Goal: Transaction & Acquisition: Purchase product/service

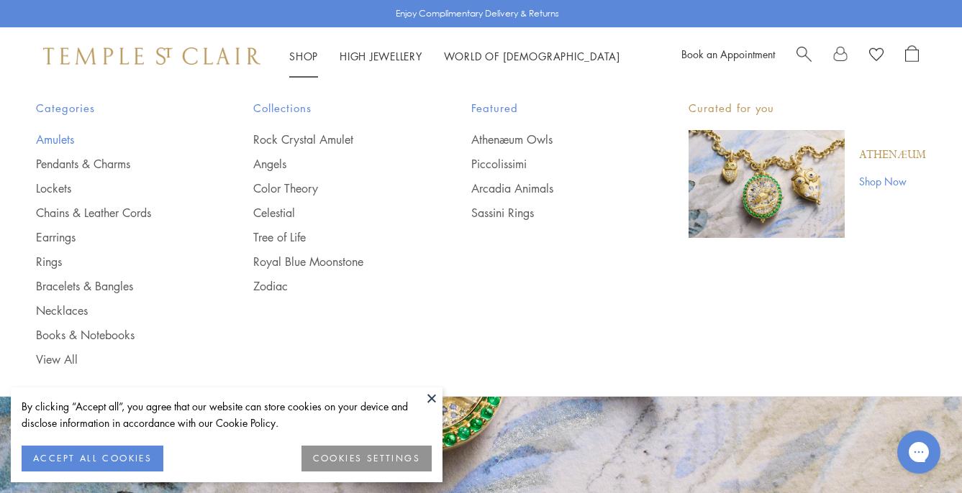
click at [52, 143] on link "Amulets" at bounding box center [116, 140] width 160 height 16
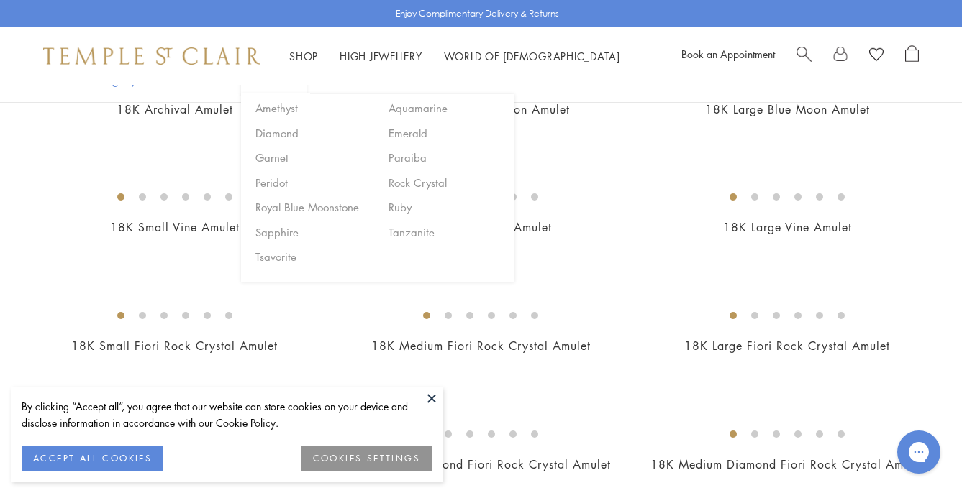
scroll to position [235, 0]
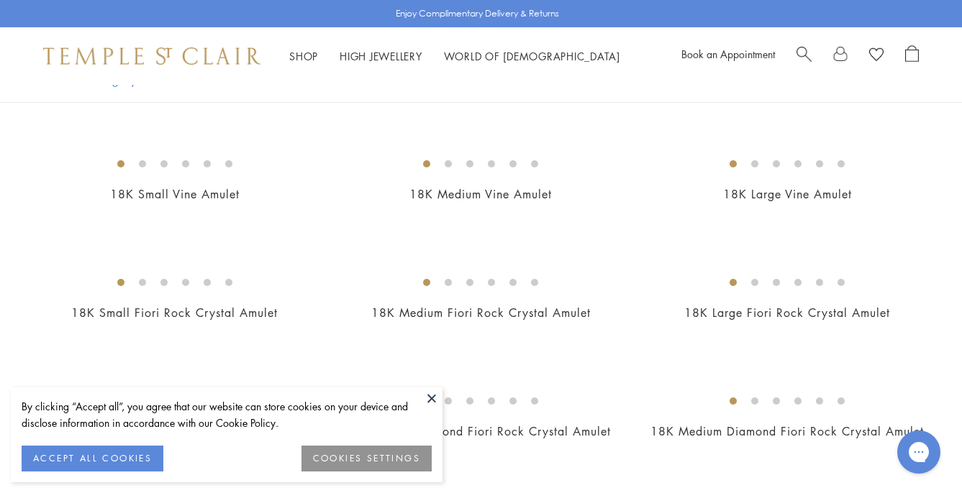
click at [437, 396] on button at bounding box center [432, 399] width 22 height 22
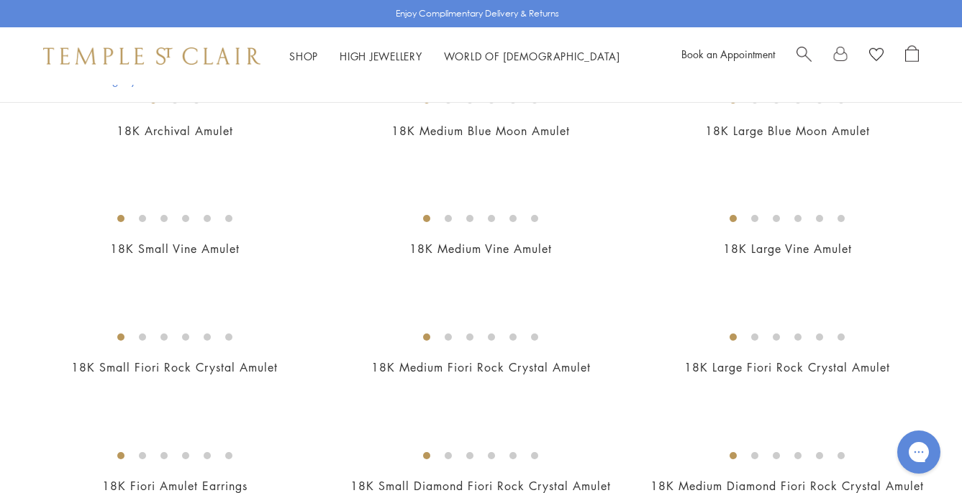
scroll to position [171, 0]
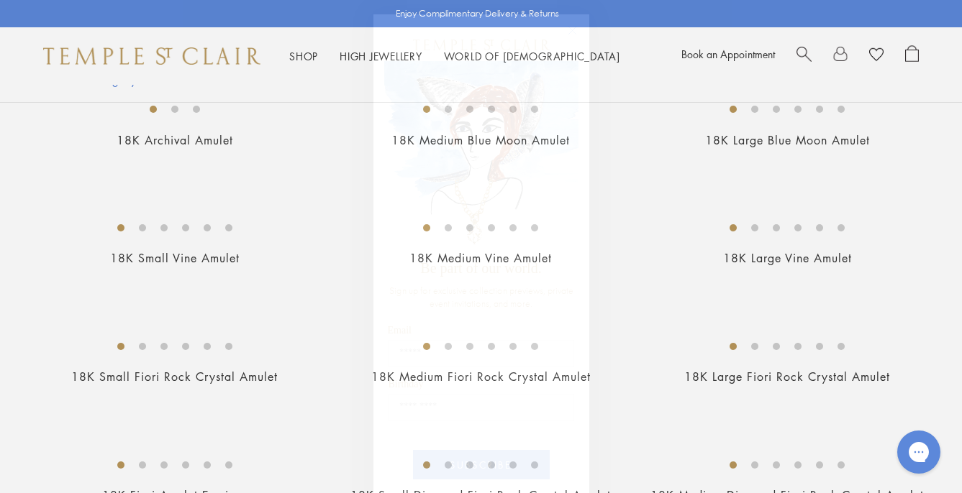
click at [571, 30] on icon "Close dialog" at bounding box center [572, 31] width 18 height 18
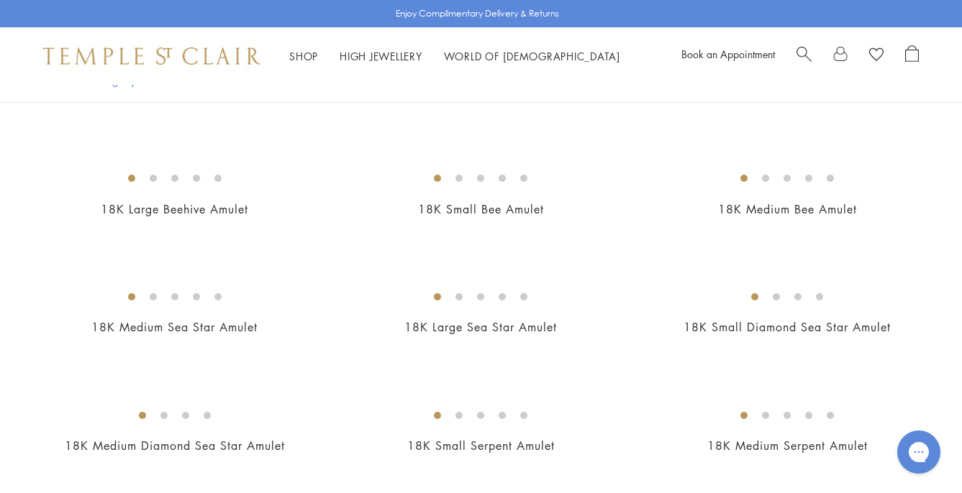
scroll to position [2006, 0]
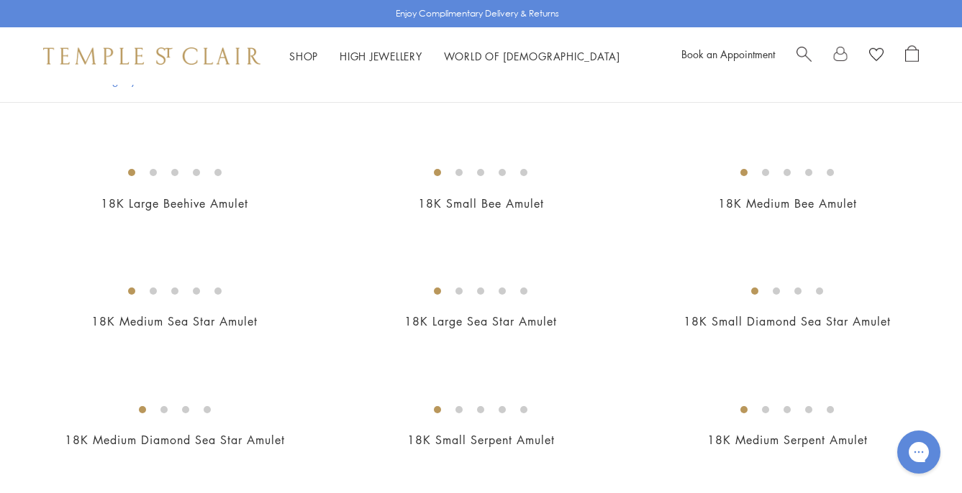
click at [0, 0] on img at bounding box center [0, 0] width 0 height 0
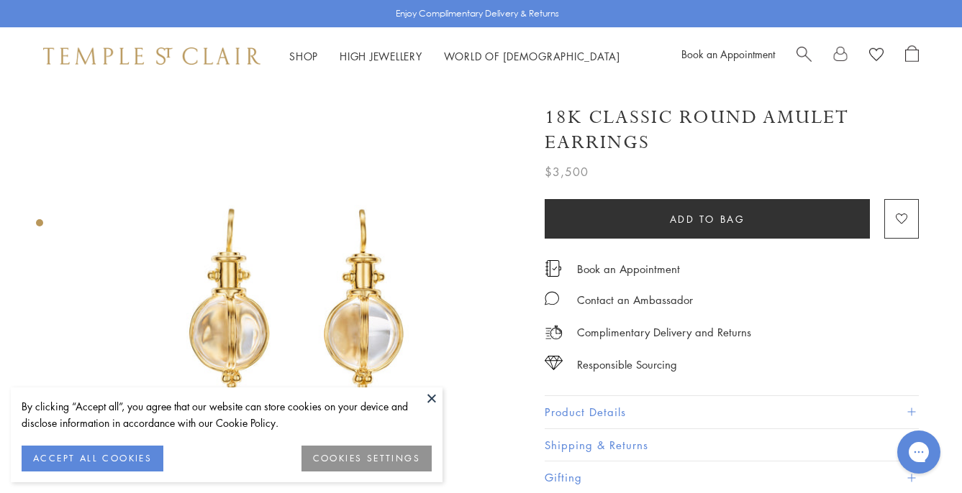
click at [421, 384] on img at bounding box center [297, 310] width 451 height 451
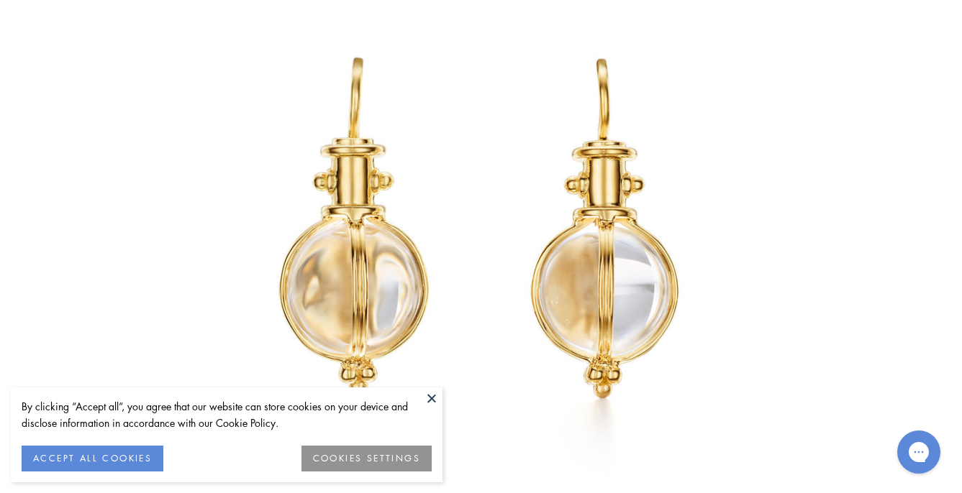
click at [430, 395] on button at bounding box center [432, 399] width 22 height 22
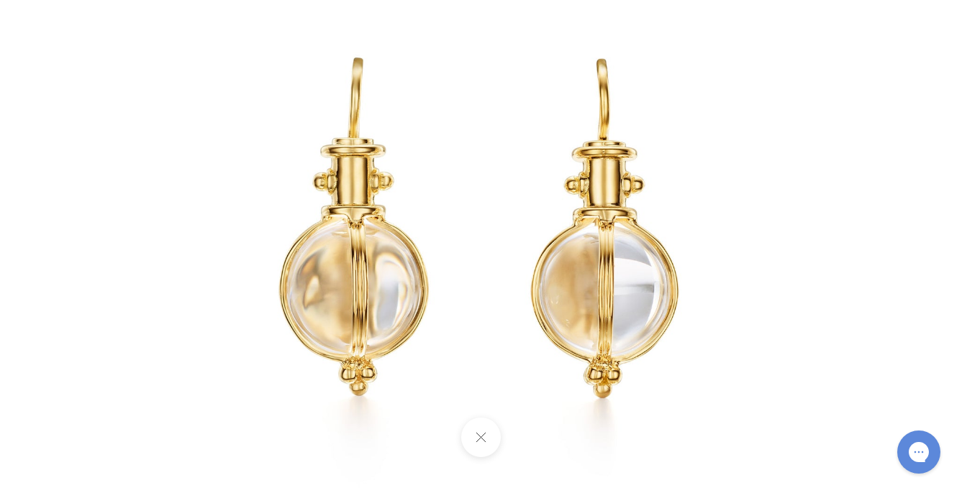
click at [473, 434] on button at bounding box center [481, 438] width 40 height 40
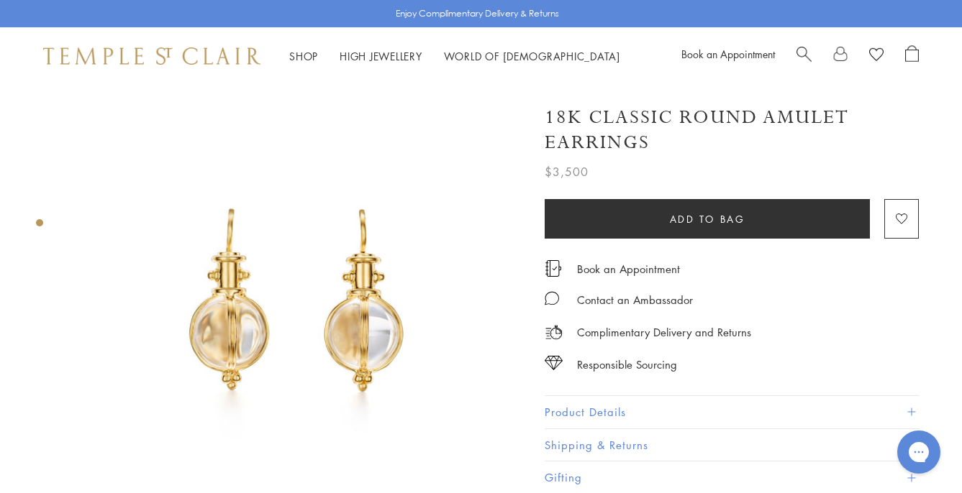
click at [306, 272] on img at bounding box center [297, 310] width 451 height 451
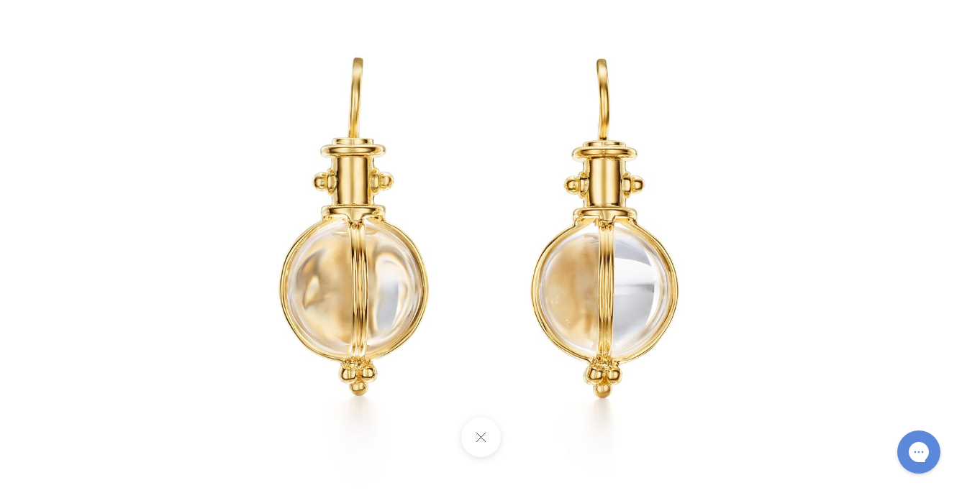
click at [493, 445] on button at bounding box center [481, 438] width 40 height 40
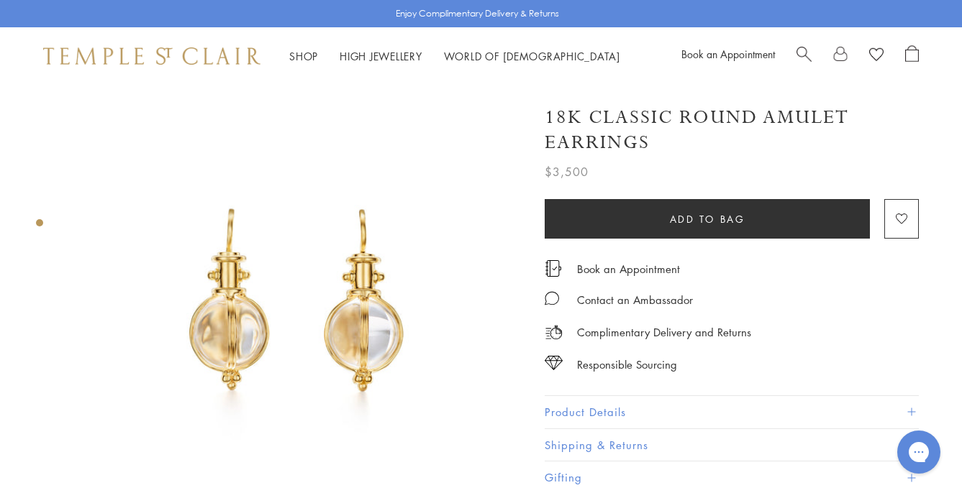
click at [578, 399] on button "Product Details" at bounding box center [732, 412] width 374 height 32
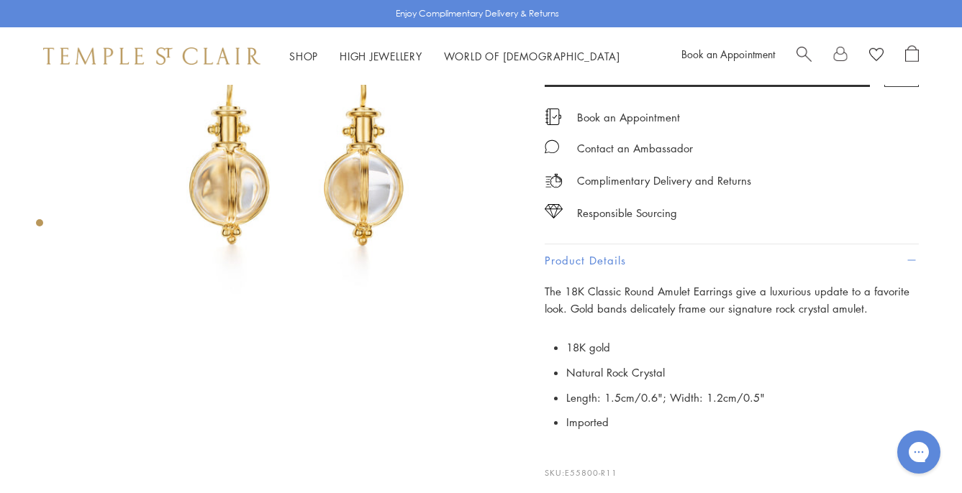
scroll to position [149, 0]
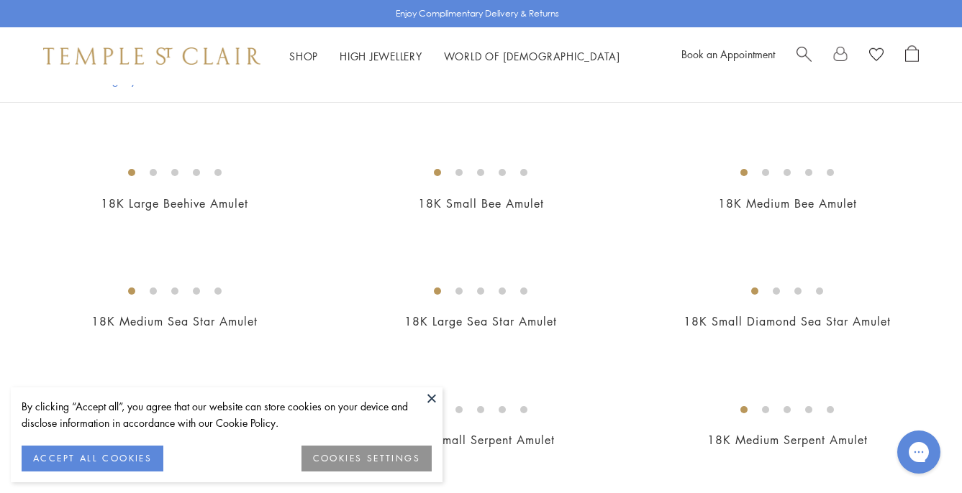
click at [432, 394] on button at bounding box center [432, 399] width 22 height 22
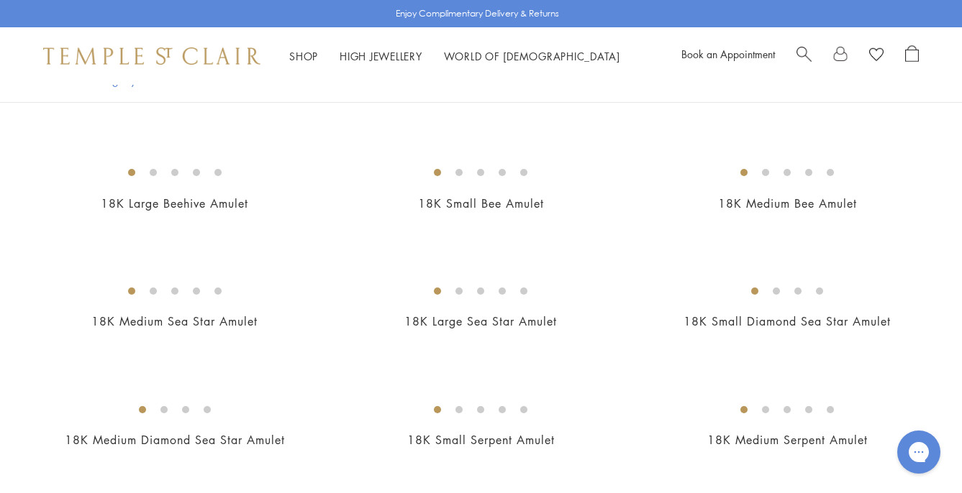
click at [0, 0] on img at bounding box center [0, 0] width 0 height 0
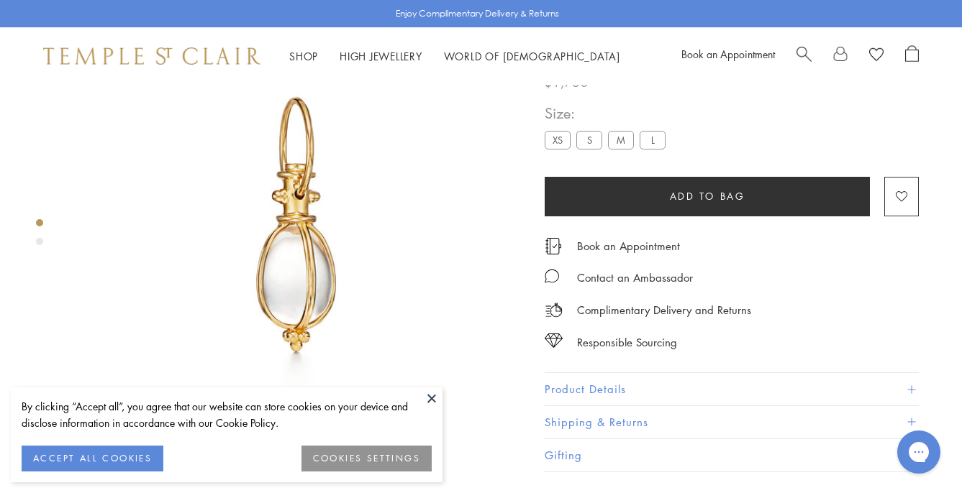
scroll to position [85, 0]
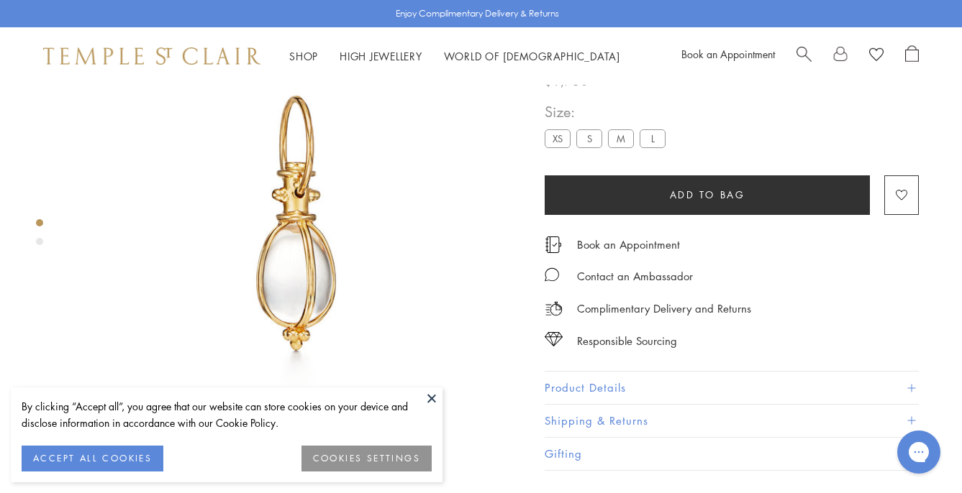
click at [432, 393] on button at bounding box center [432, 399] width 22 height 22
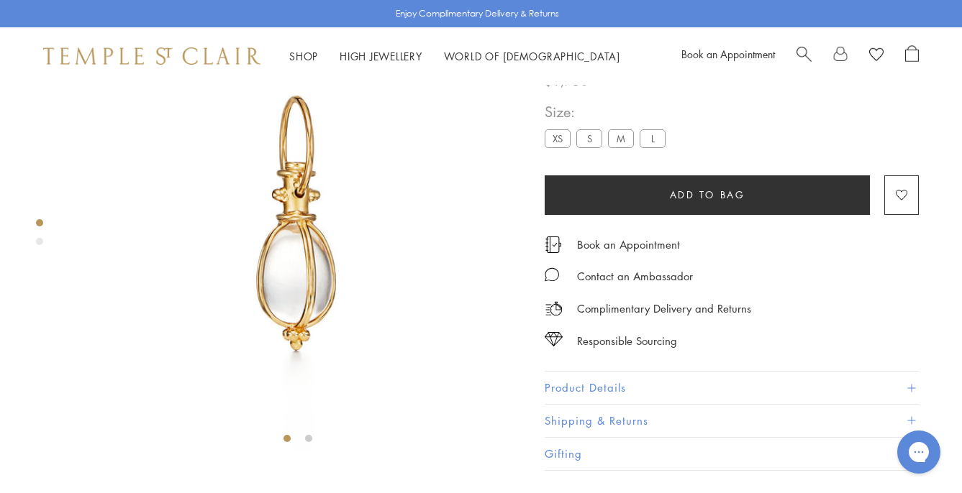
click at [38, 239] on div "Product gallery navigation" at bounding box center [39, 241] width 7 height 7
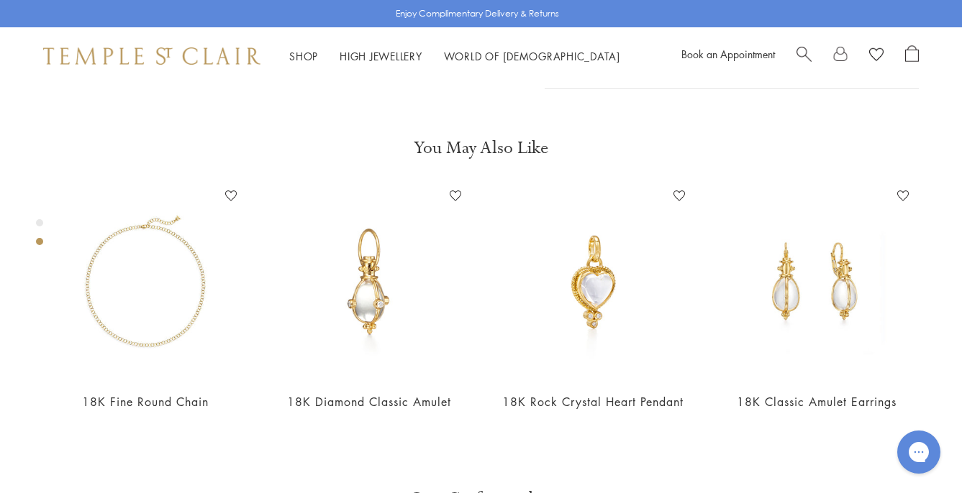
scroll to position [470, 0]
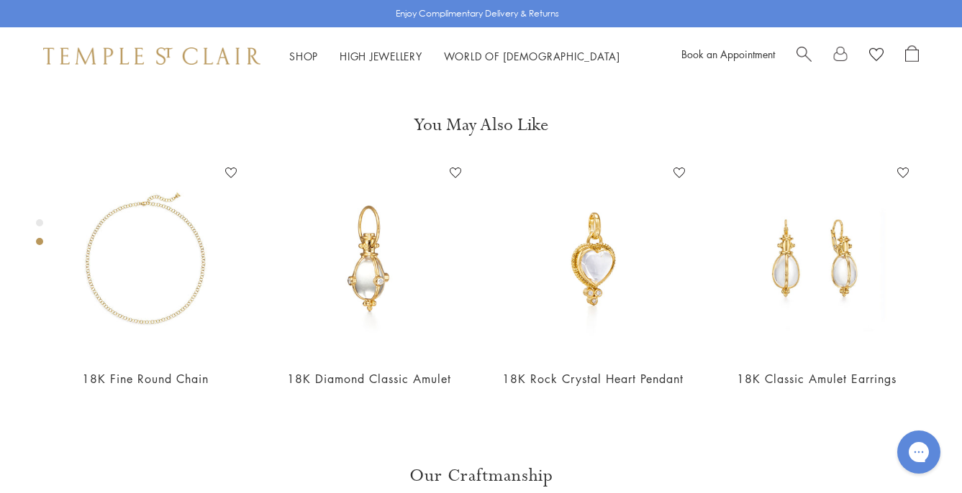
scroll to position [491, 0]
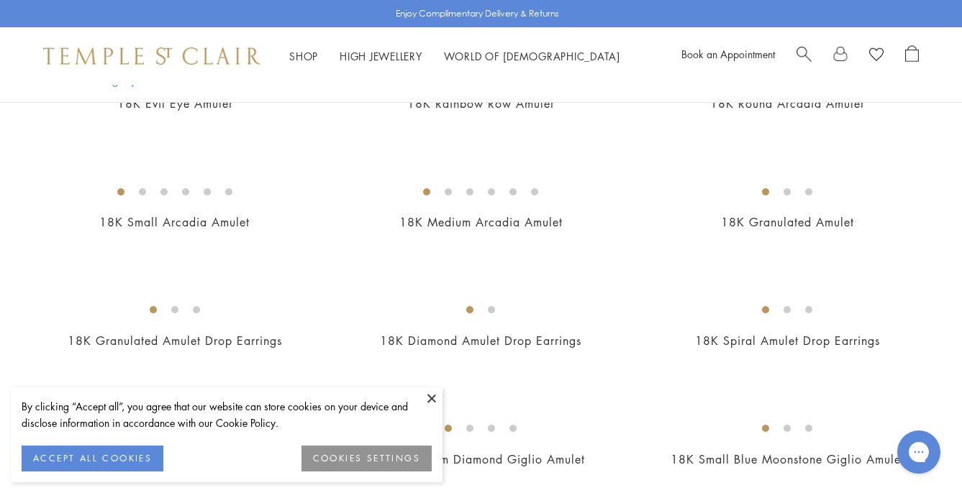
scroll to position [2458, 0]
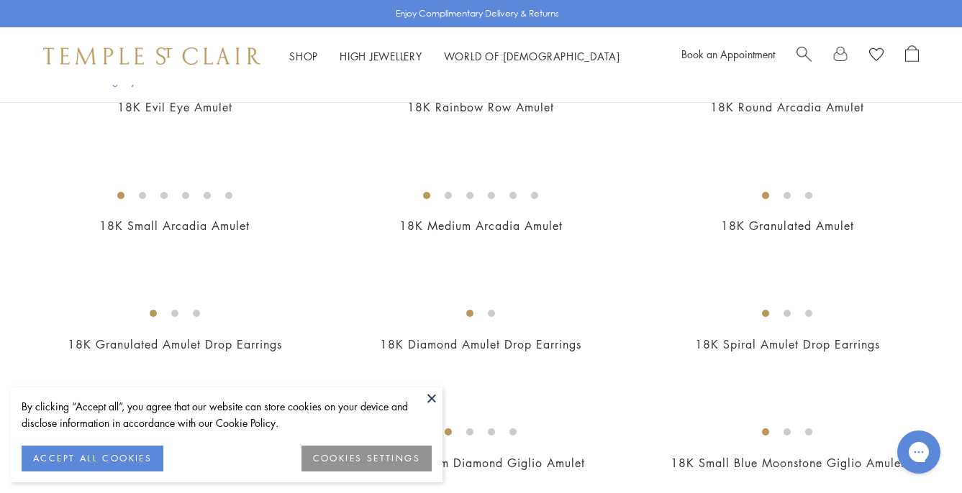
click at [0, 0] on img at bounding box center [0, 0] width 0 height 0
